Goal: Task Accomplishment & Management: Complete application form

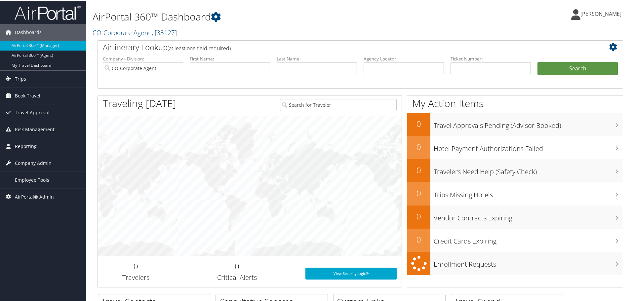
click at [317, 24] on div "AirPortal 360™ Dashboard CO-Corporate Agent , [ 33127 ] Cross Catholic Outreach…" at bounding box center [271, 20] width 357 height 34
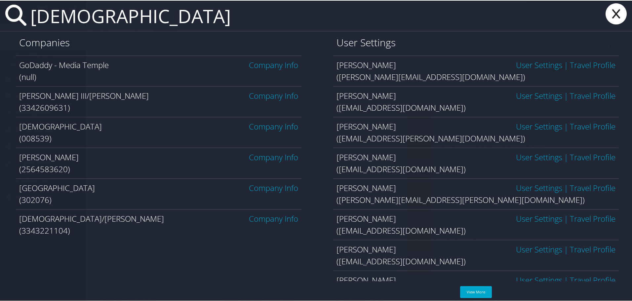
type input "temple"
click at [270, 189] on link "Company Info" at bounding box center [273, 187] width 49 height 11
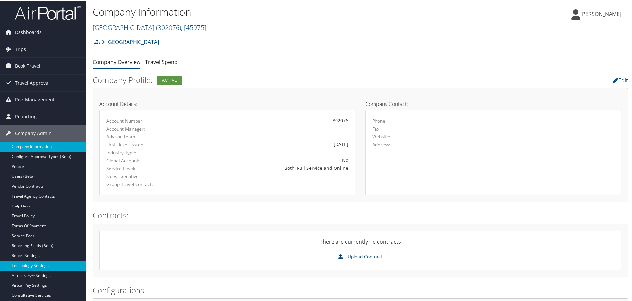
click at [44, 264] on link "Technology Settings" at bounding box center [43, 265] width 86 height 10
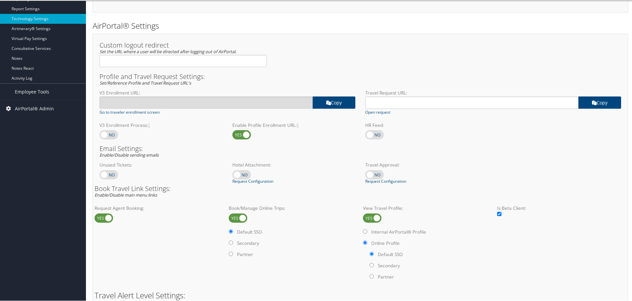
scroll to position [264, 0]
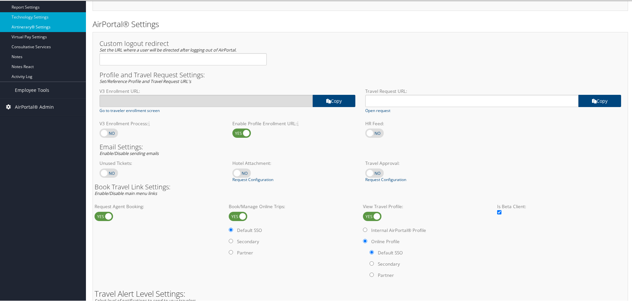
click at [45, 29] on link "Airtinerary® Settings" at bounding box center [43, 26] width 86 height 10
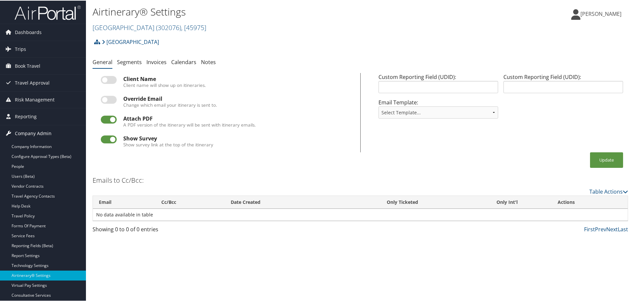
click at [43, 130] on span "Company Admin" at bounding box center [33, 133] width 37 height 17
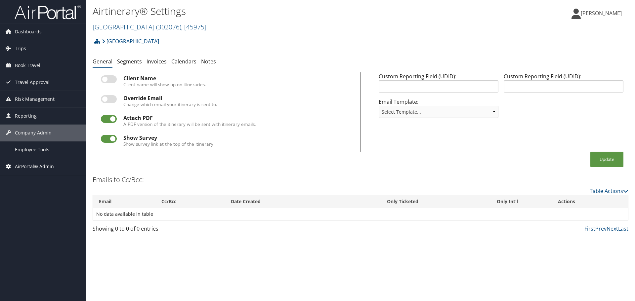
click at [42, 164] on span "AirPortal® Admin" at bounding box center [34, 166] width 39 height 17
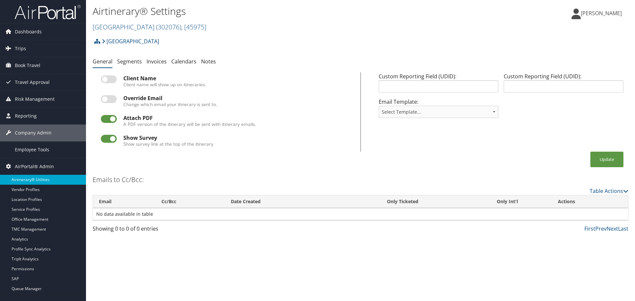
click at [39, 178] on link "Airtinerary® Utilities" at bounding box center [43, 180] width 86 height 10
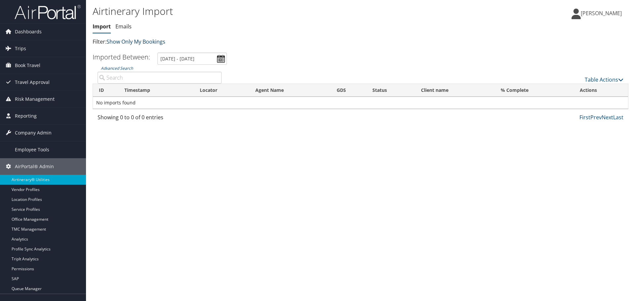
click at [126, 41] on link "Show Only My Bookings" at bounding box center [135, 41] width 59 height 7
click at [130, 48] on link "Show My TMC Bookings" at bounding box center [151, 51] width 87 height 11
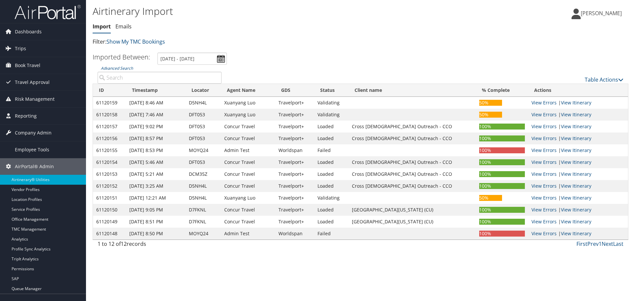
click at [129, 26] on link "Emails" at bounding box center [123, 26] width 16 height 7
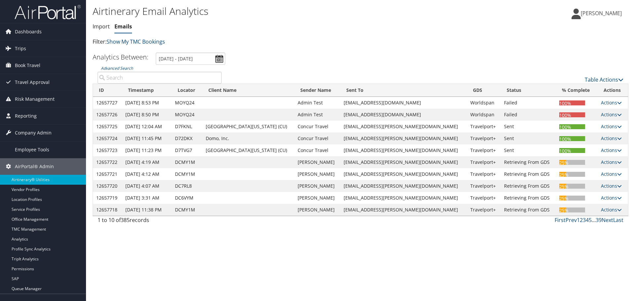
click at [171, 76] on input "Advanced Search" at bounding box center [160, 78] width 124 height 12
paste input "CUIBDC"
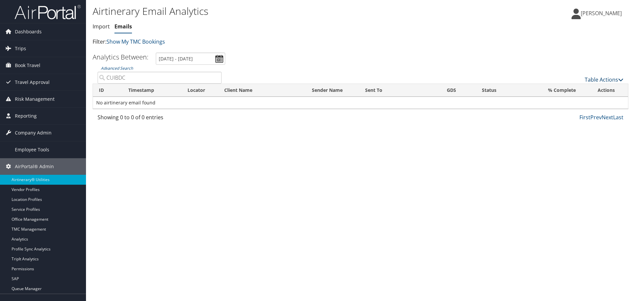
type input "CUIBDC"
click at [592, 78] on link "Table Actions" at bounding box center [603, 79] width 39 height 7
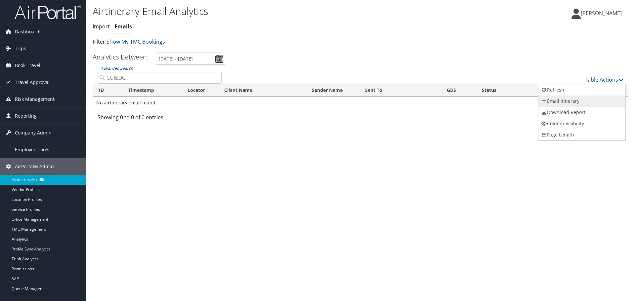
click at [566, 99] on link "Email itinerary" at bounding box center [581, 101] width 87 height 11
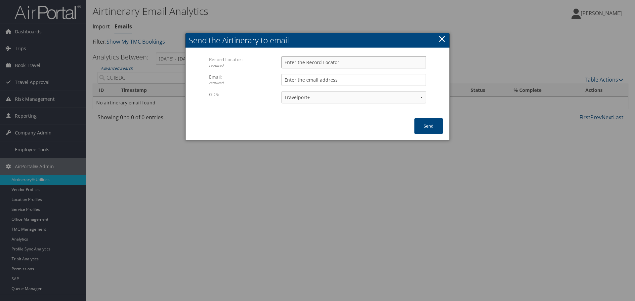
click at [317, 62] on input "Record Locator: required" at bounding box center [353, 62] width 144 height 12
paste input "CUIBDC"
type input "CUIBDC"
click at [310, 80] on input "Email: required" at bounding box center [353, 80] width 144 height 12
type input "kyle.casazza@cbtravel.com"
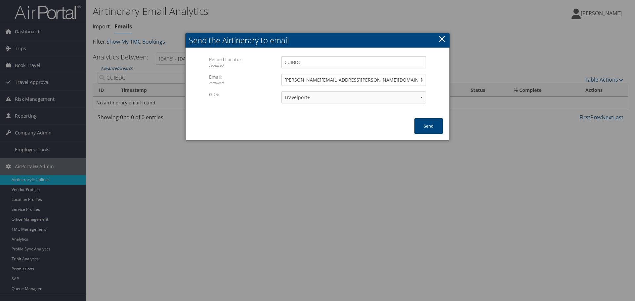
drag, startPoint x: 256, startPoint y: 105, endPoint x: 263, endPoint y: 102, distance: 8.0
click at [257, 104] on div "GDS: Travelport+ Worldspan Apollo Sabre Amadeus" at bounding box center [317, 100] width 217 height 18
click at [305, 98] on select "Travelport+ Worldspan Apollo Sabre Amadeus" at bounding box center [353, 97] width 144 height 12
select select "1W"
click at [281, 91] on select "Travelport+ Worldspan Apollo Sabre Amadeus" at bounding box center [353, 97] width 144 height 12
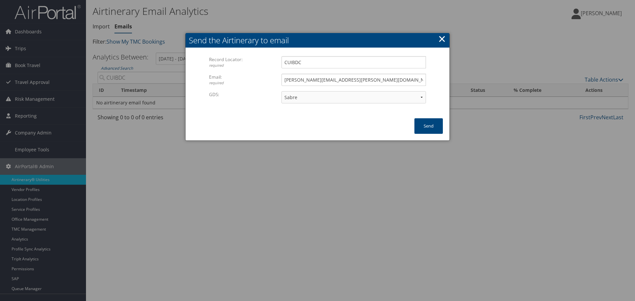
click at [344, 22] on div at bounding box center [317, 150] width 635 height 301
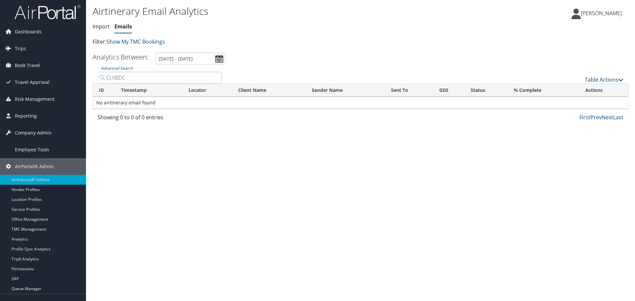
click at [596, 78] on link "Table Actions" at bounding box center [603, 79] width 39 height 7
click at [573, 99] on link "Email itinerary" at bounding box center [581, 101] width 87 height 11
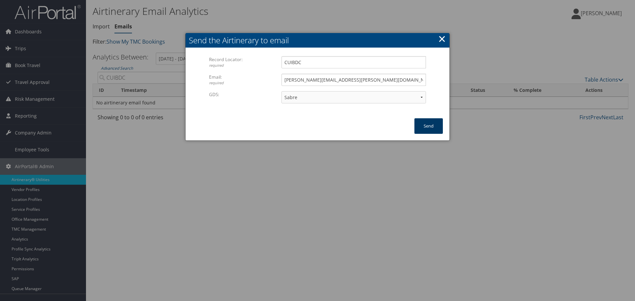
click at [423, 128] on button "Send" at bounding box center [428, 126] width 28 height 16
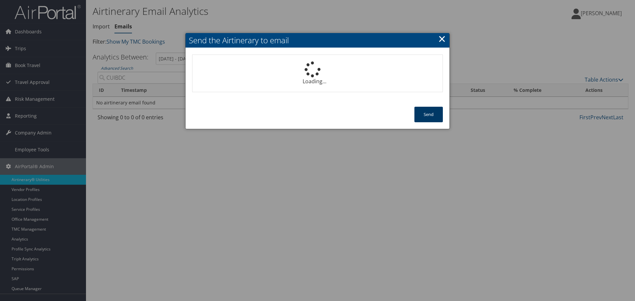
select select "1P"
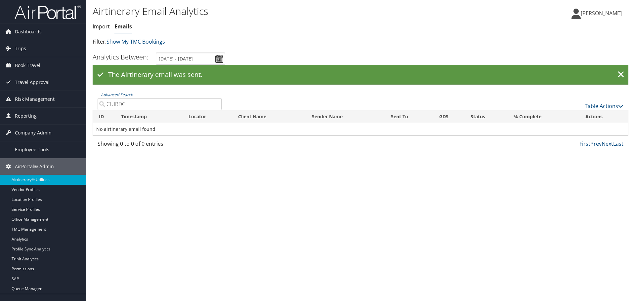
click at [138, 103] on input "CUIBDC" at bounding box center [160, 104] width 124 height 12
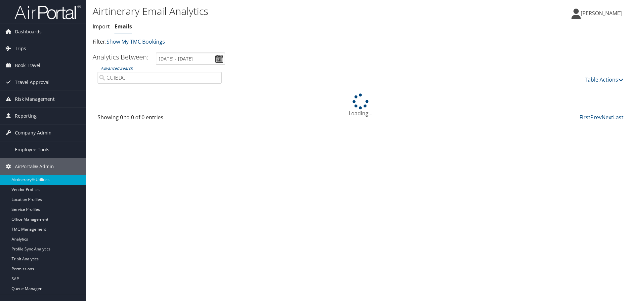
type input "CUIBDC"
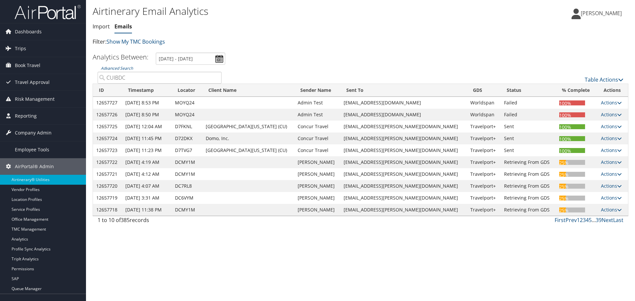
click at [348, 64] on ul "Analytics Between: [DATE] - [DATE]" at bounding box center [356, 59] width 543 height 12
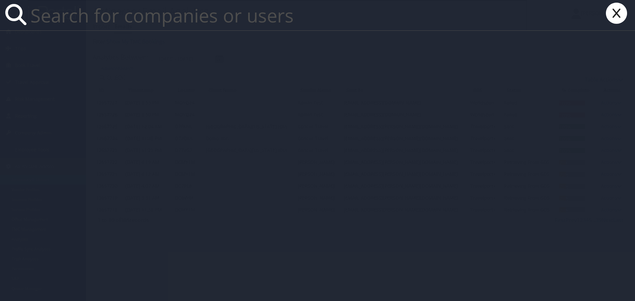
paste input "[PERSON_NAME][EMAIL_ADDRESS][PERSON_NAME][DOMAIN_NAME]"
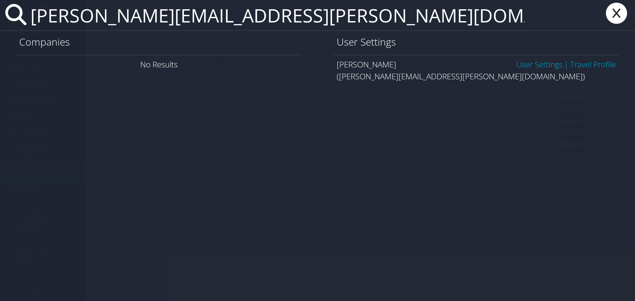
type input "[PERSON_NAME][EMAIL_ADDRESS][PERSON_NAME][DOMAIN_NAME]"
click at [516, 63] on link "User Settings" at bounding box center [539, 64] width 46 height 11
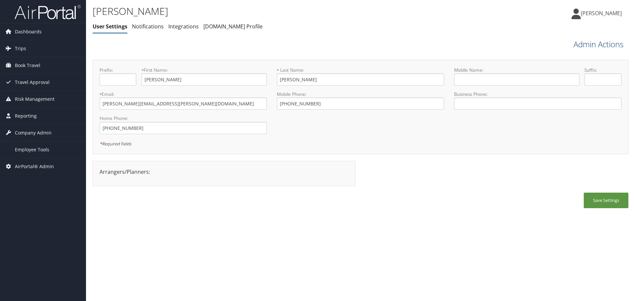
click at [605, 43] on link "Admin Actions" at bounding box center [598, 44] width 50 height 11
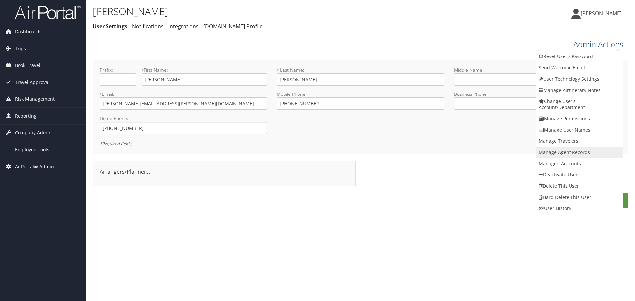
click at [578, 149] on link "Manage Agent Records" at bounding box center [579, 152] width 87 height 11
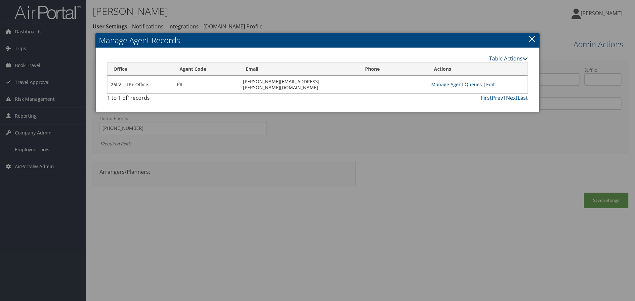
click at [506, 56] on link "Table Actions" at bounding box center [508, 58] width 39 height 7
click at [476, 69] on link "New Record" at bounding box center [483, 68] width 87 height 11
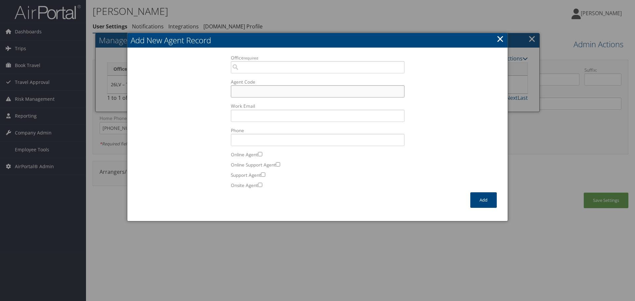
click at [263, 91] on input "Agent Code" at bounding box center [318, 91] width 174 height 12
click at [265, 68] on input "Office required" at bounding box center [318, 67] width 174 height 12
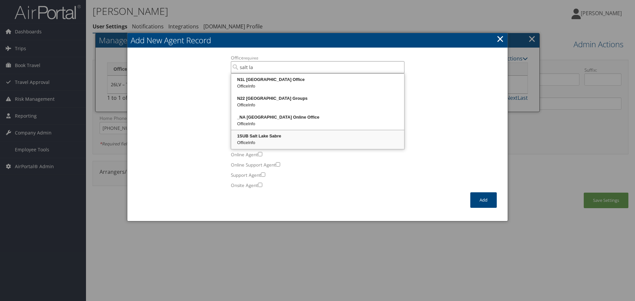
drag, startPoint x: 273, startPoint y: 136, endPoint x: 271, endPoint y: 128, distance: 8.1
click at [272, 136] on div "1SUB Salt Lake Sabre" at bounding box center [317, 136] width 171 height 7
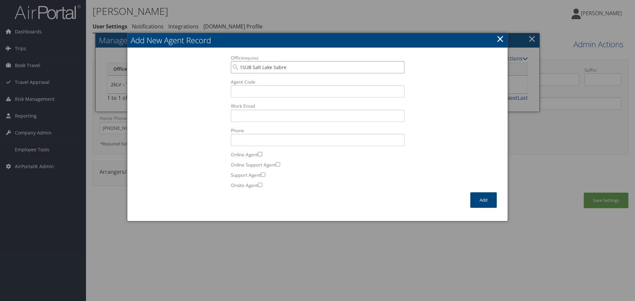
type input "1SUB Salt Lake Sabre"
click at [263, 92] on input "Agent Code" at bounding box center [318, 91] width 174 height 12
type input "p"
type input "PR"
click at [257, 121] on input "Work Email Incorrect format for email." at bounding box center [318, 116] width 174 height 12
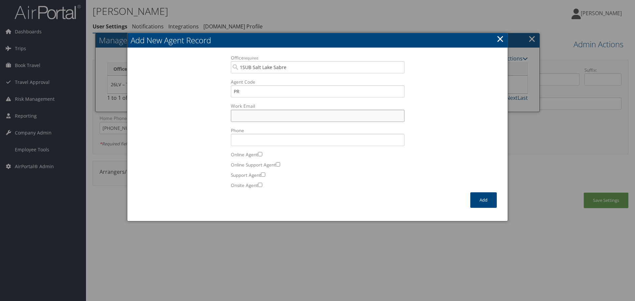
paste input "[PERSON_NAME][EMAIL_ADDRESS][PERSON_NAME][DOMAIN_NAME]"
type input "[PERSON_NAME][EMAIL_ADDRESS][PERSON_NAME][DOMAIN_NAME]"
click at [475, 198] on button "Add" at bounding box center [483, 200] width 26 height 16
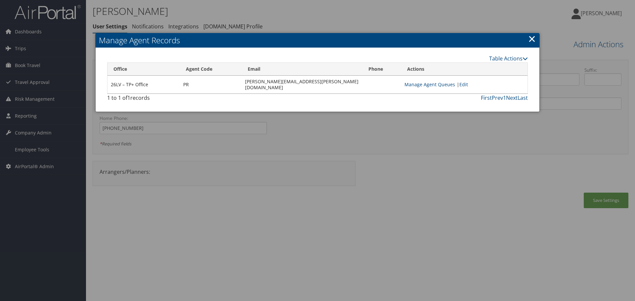
click at [537, 36] on h2 "Manage Agent Records" at bounding box center [318, 40] width 444 height 15
click at [533, 39] on link "×" at bounding box center [532, 38] width 8 height 13
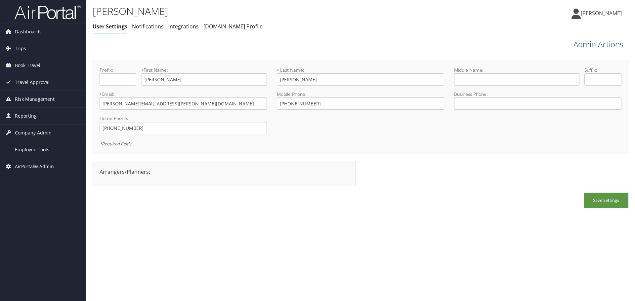
drag, startPoint x: 574, startPoint y: 46, endPoint x: 576, endPoint y: 56, distance: 9.9
click at [574, 46] on link "Admin Actions" at bounding box center [598, 44] width 50 height 11
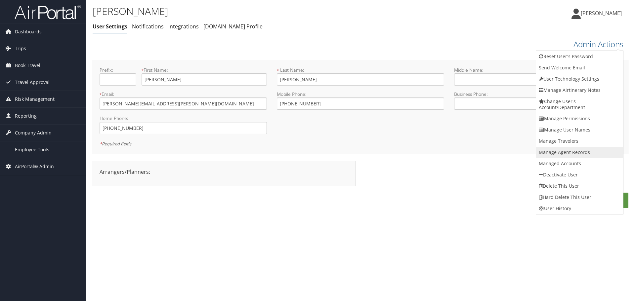
click at [571, 155] on link "Manage Agent Records" at bounding box center [579, 152] width 87 height 11
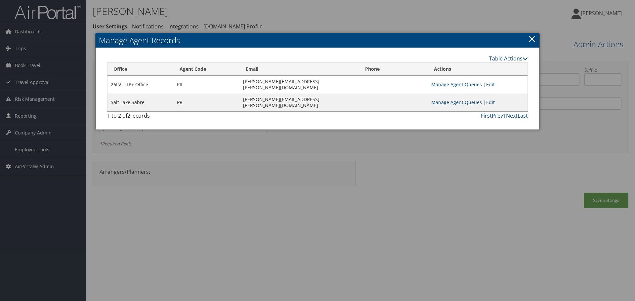
click at [491, 58] on link "Table Actions" at bounding box center [508, 58] width 39 height 7
click at [451, 68] on link "New Record" at bounding box center [483, 68] width 87 height 11
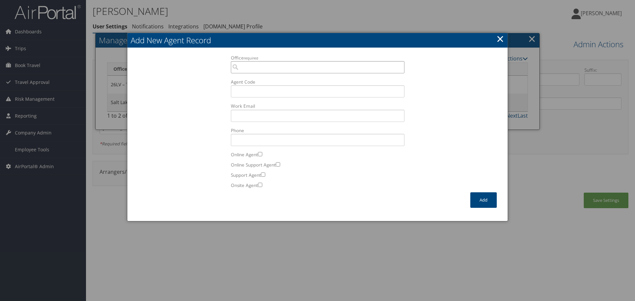
click at [273, 66] on input "Office required" at bounding box center [318, 67] width 174 height 12
drag, startPoint x: 258, startPoint y: 69, endPoint x: 227, endPoint y: 71, distance: 31.4
click at [227, 71] on div "Office required sabre Office is required. Agent Code Work Email Incorrect forma…" at bounding box center [317, 124] width 183 height 138
click at [263, 84] on div "OfficeInfo" at bounding box center [317, 86] width 171 height 7
type input "9IVL University Sabre PCC"
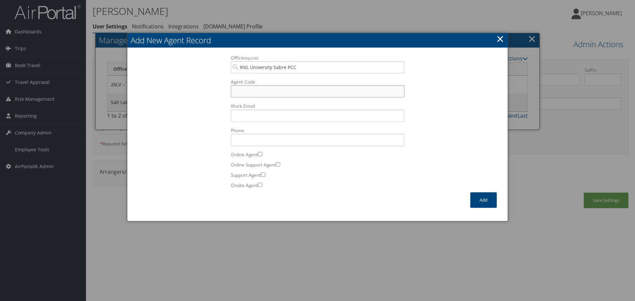
click at [253, 91] on input "Agent Code" at bounding box center [318, 91] width 174 height 12
type input "PR"
click at [271, 121] on input "Work Email Incorrect format for email." at bounding box center [318, 116] width 174 height 12
paste input "[PERSON_NAME][EMAIL_ADDRESS][PERSON_NAME][DOMAIN_NAME]"
type input "[PERSON_NAME][EMAIL_ADDRESS][PERSON_NAME][DOMAIN_NAME]"
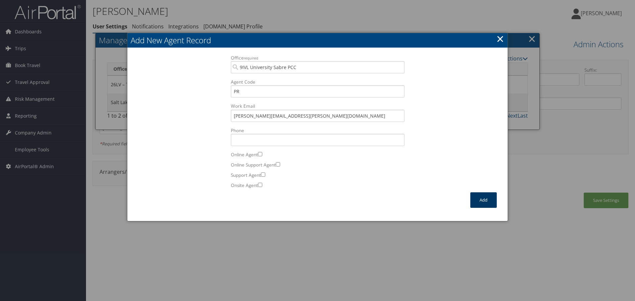
drag, startPoint x: 486, startPoint y: 198, endPoint x: 484, endPoint y: 192, distance: 6.1
click at [485, 198] on button "Add" at bounding box center [483, 200] width 26 height 16
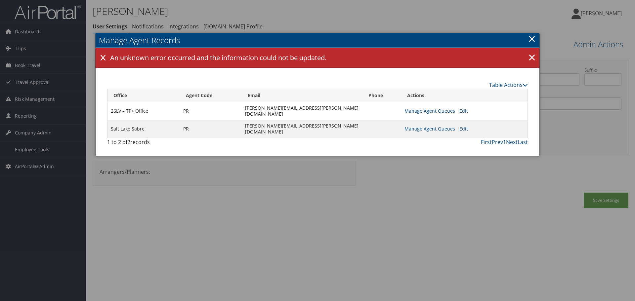
click at [534, 37] on link "×" at bounding box center [532, 38] width 8 height 13
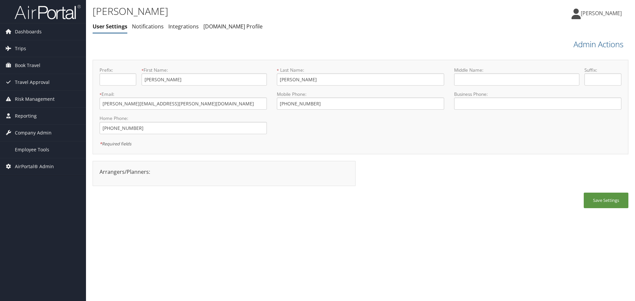
click at [504, 21] on div "[PERSON_NAME] [PERSON_NAME] My Settings Travel Agency Contacts Log Consulting T…" at bounding box center [529, 15] width 212 height 25
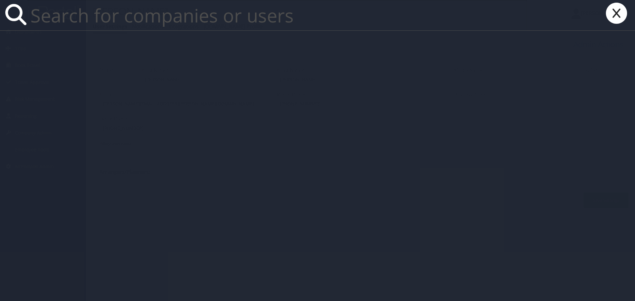
paste input "[PERSON_NAME][EMAIL_ADDRESS][PERSON_NAME][DOMAIN_NAME]"
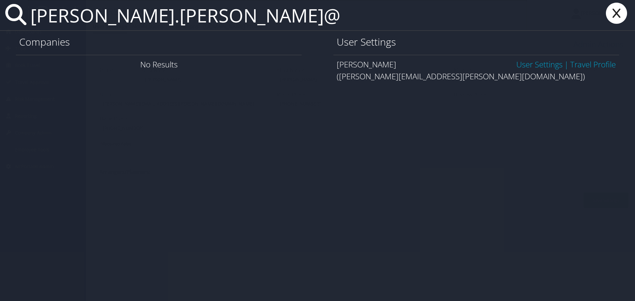
type input "[PERSON_NAME].[PERSON_NAME]@"
click at [523, 61] on link "User Settings" at bounding box center [539, 64] width 46 height 11
